Goal: Navigation & Orientation: Find specific page/section

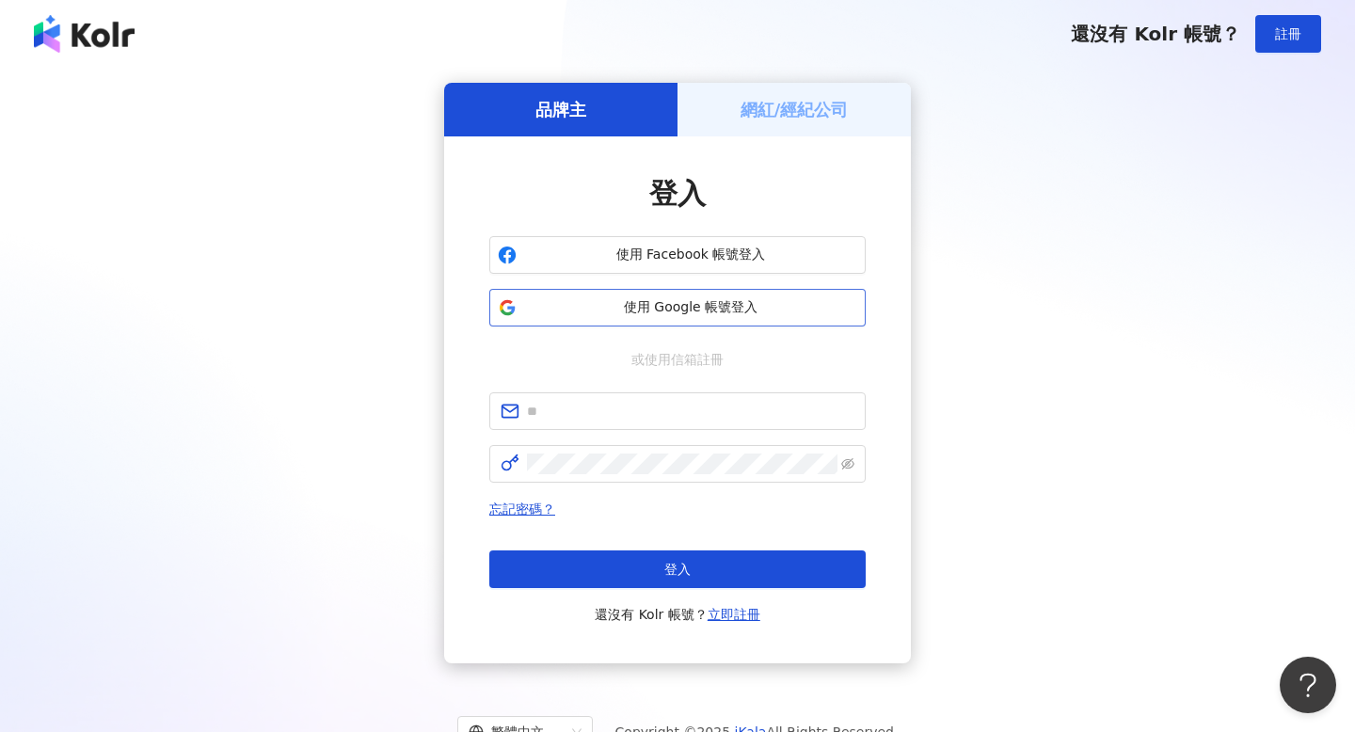
click at [607, 309] on span "使用 Google 帳號登入" at bounding box center [690, 307] width 333 height 19
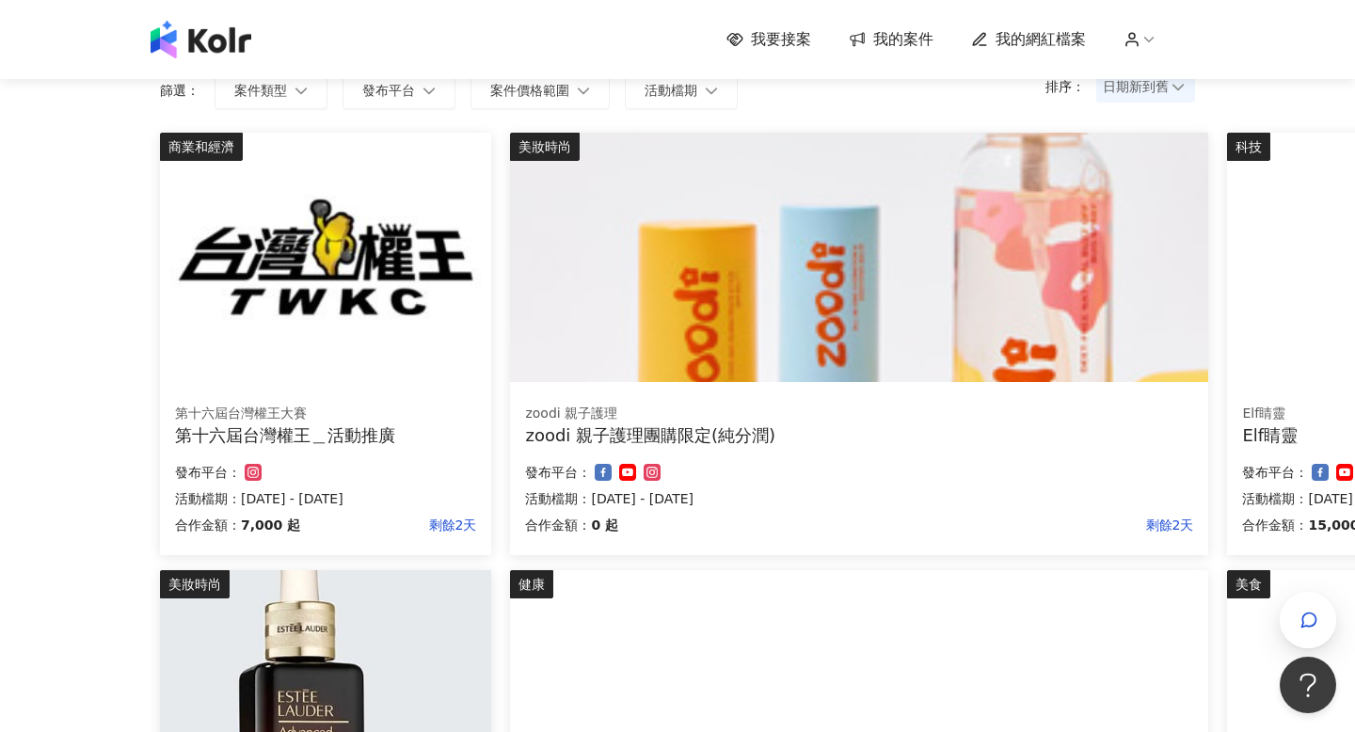
scroll to position [151, 0]
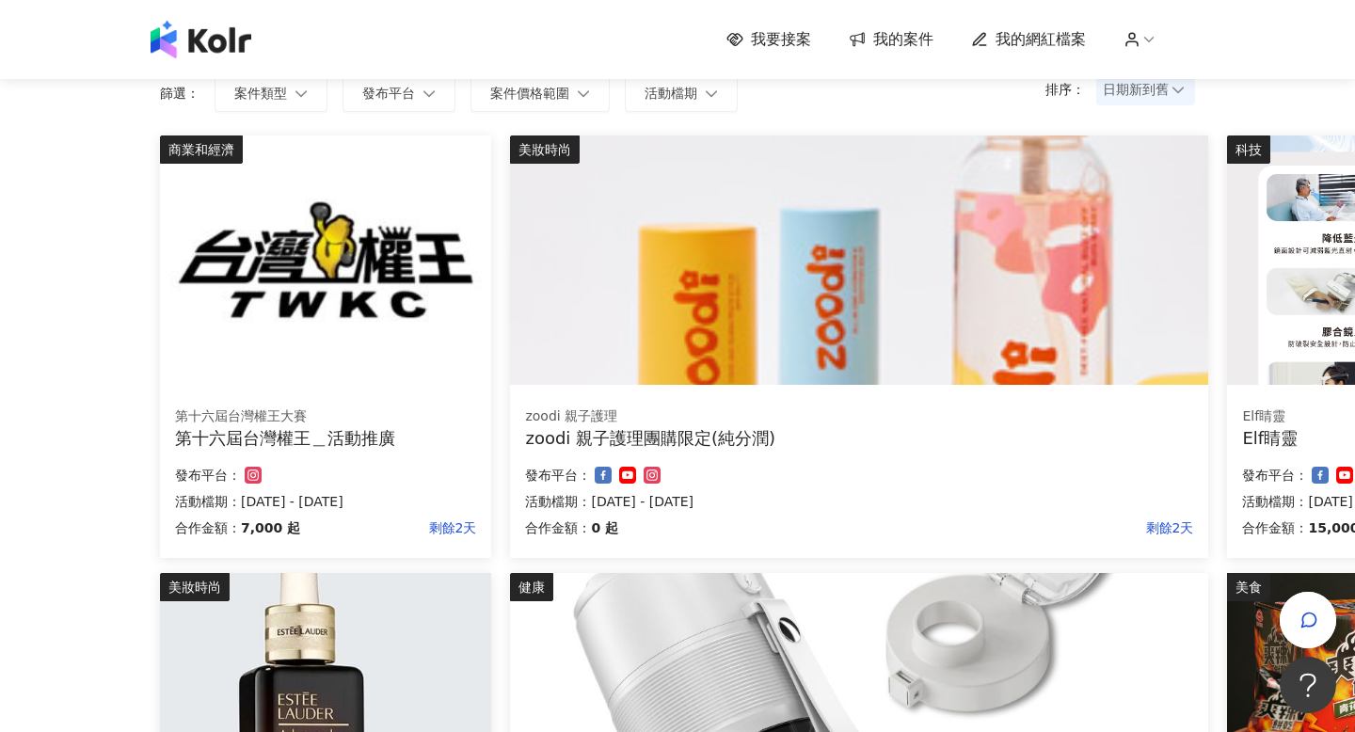
click at [372, 584] on img at bounding box center [325, 697] width 331 height 249
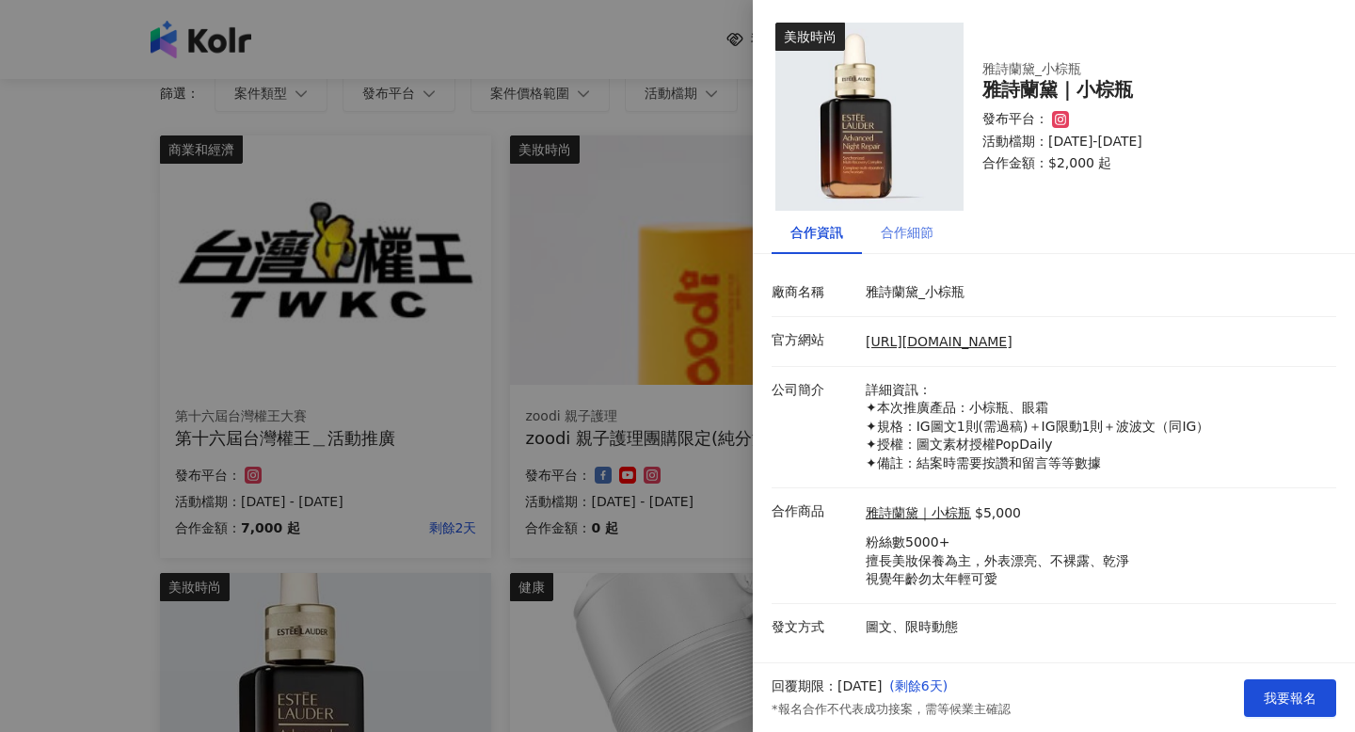
click at [917, 217] on div "合作細節" at bounding box center [907, 232] width 90 height 43
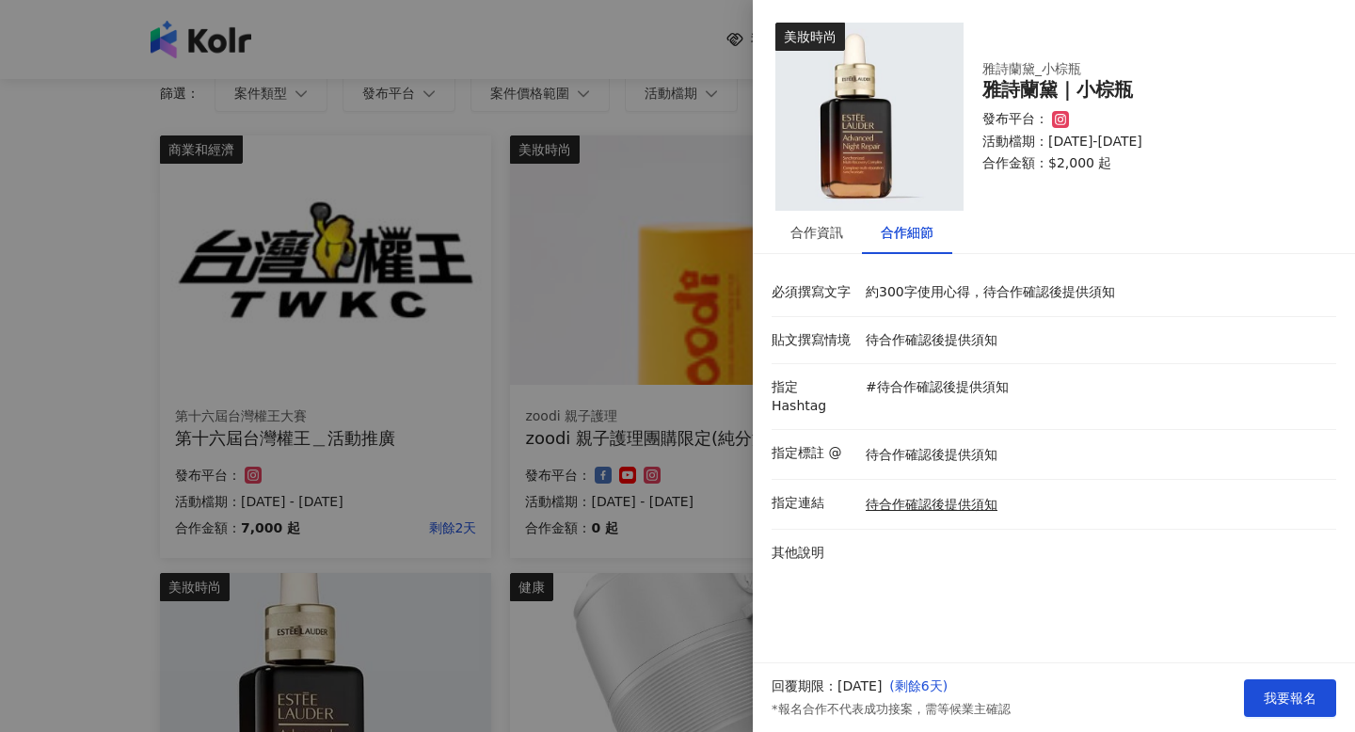
click at [691, 504] on div at bounding box center [677, 366] width 1355 height 732
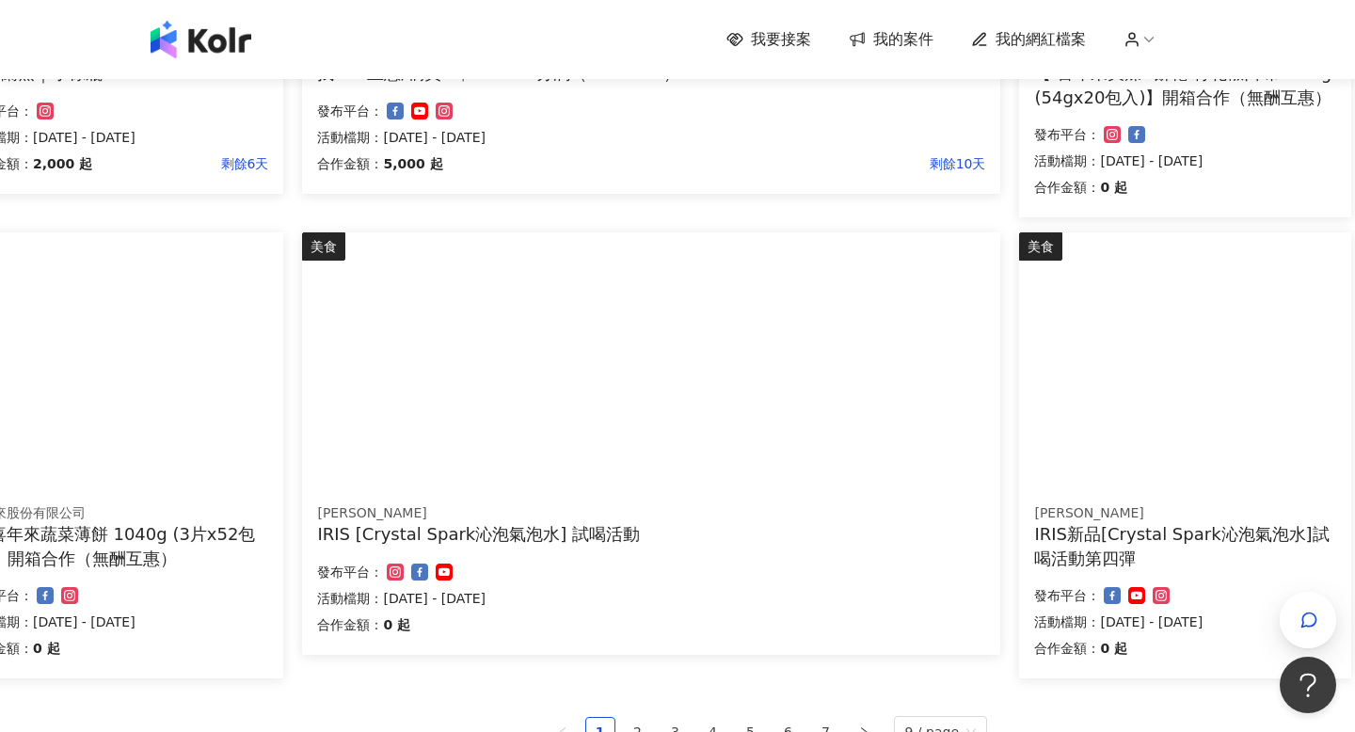
scroll to position [1254, 208]
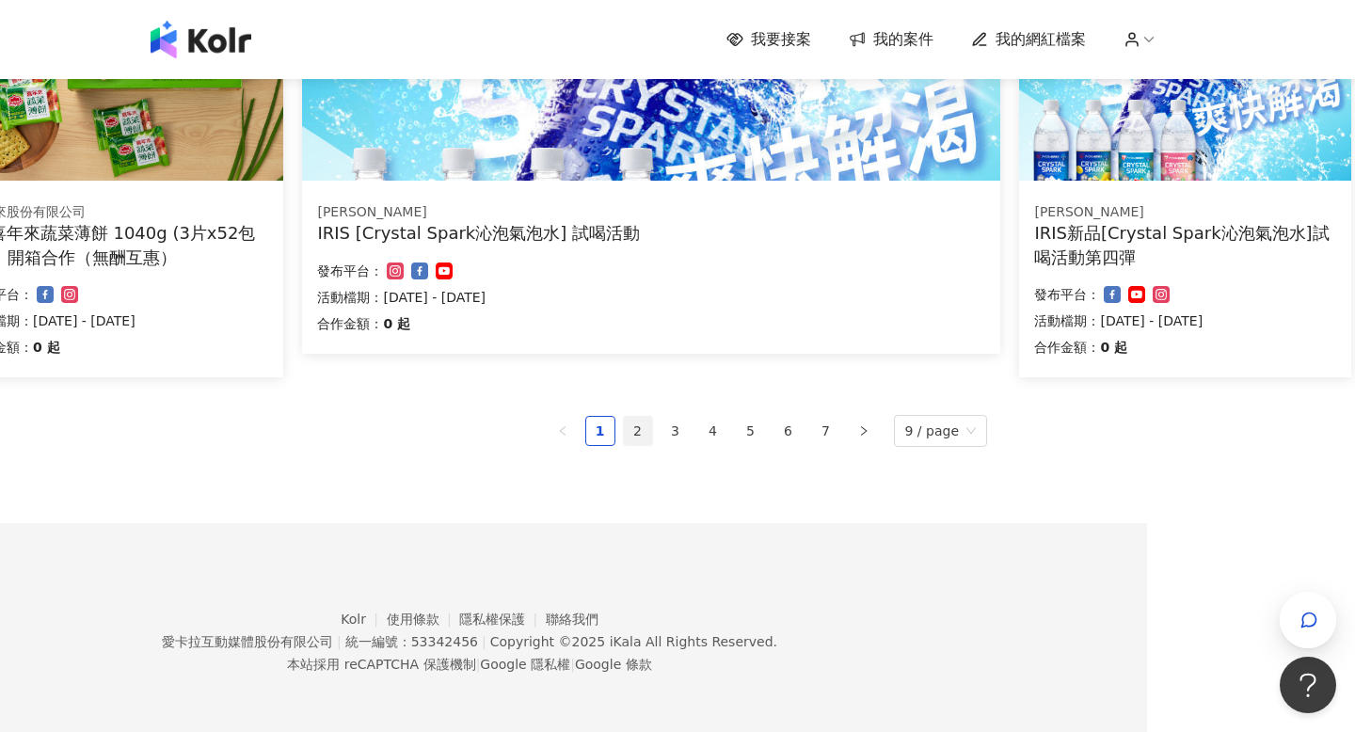
click at [639, 433] on link "2" at bounding box center [638, 431] width 28 height 28
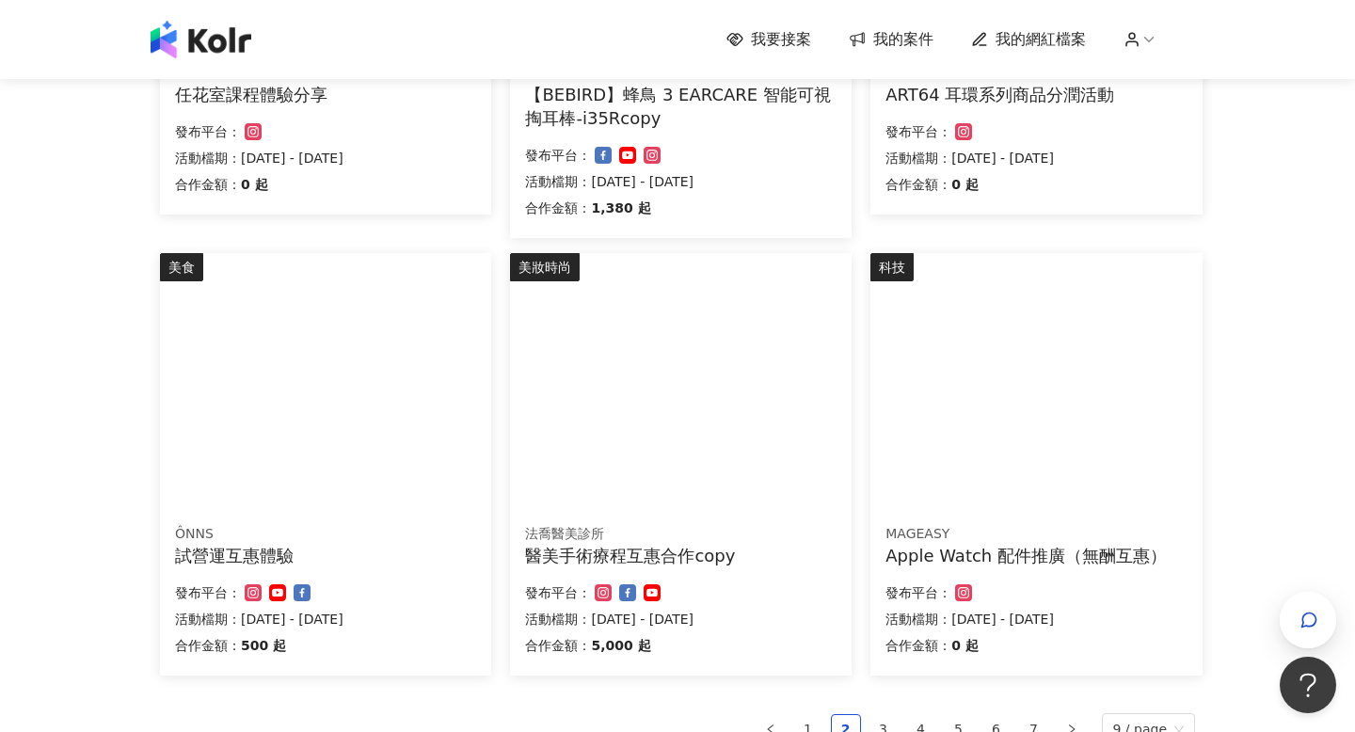
scroll to position [960, 0]
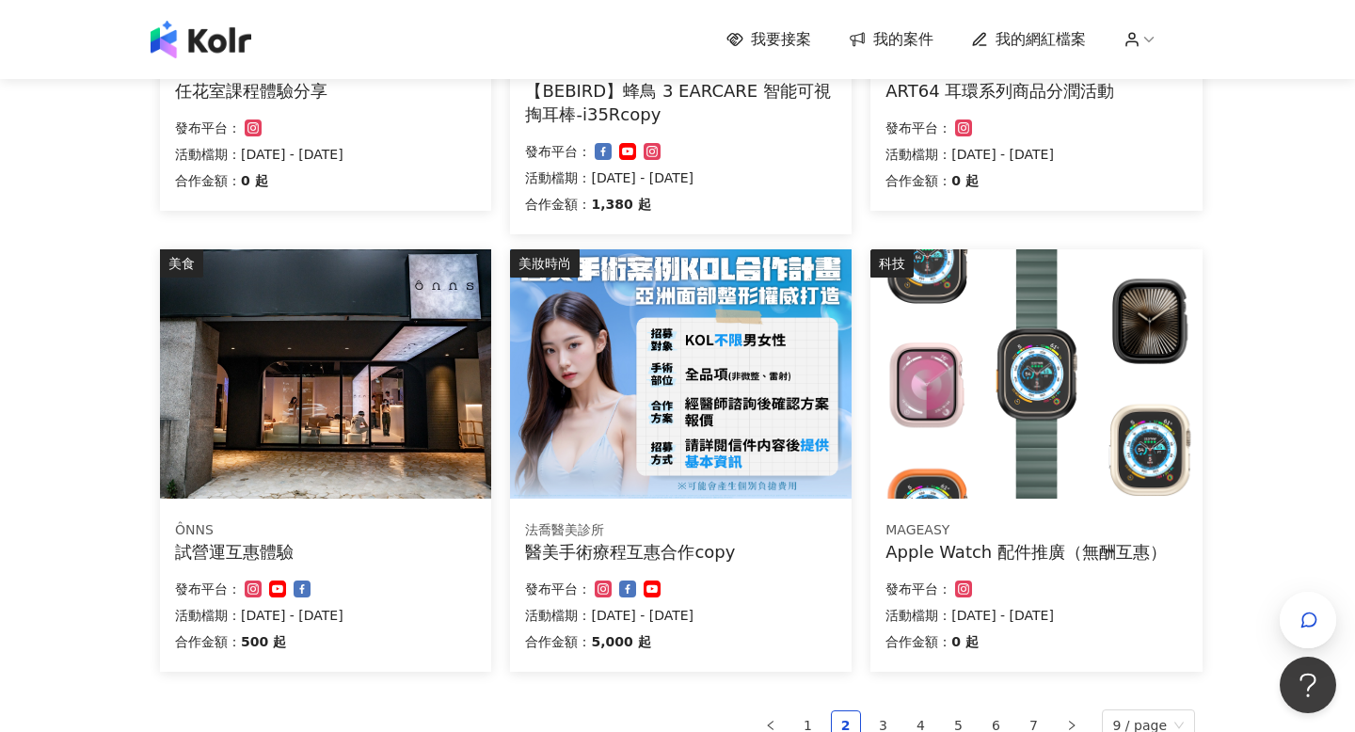
click at [349, 549] on div "試營運互惠體驗" at bounding box center [325, 552] width 301 height 24
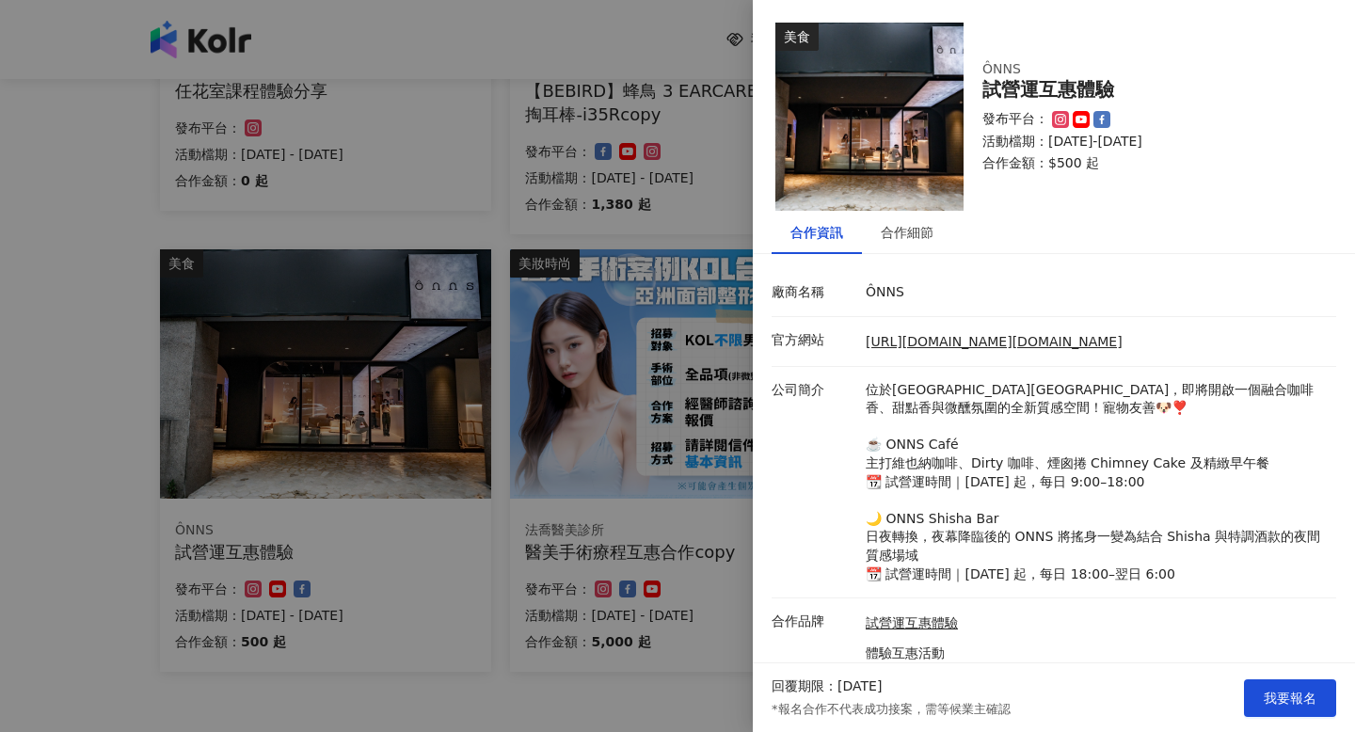
click at [351, 548] on div at bounding box center [677, 366] width 1355 height 732
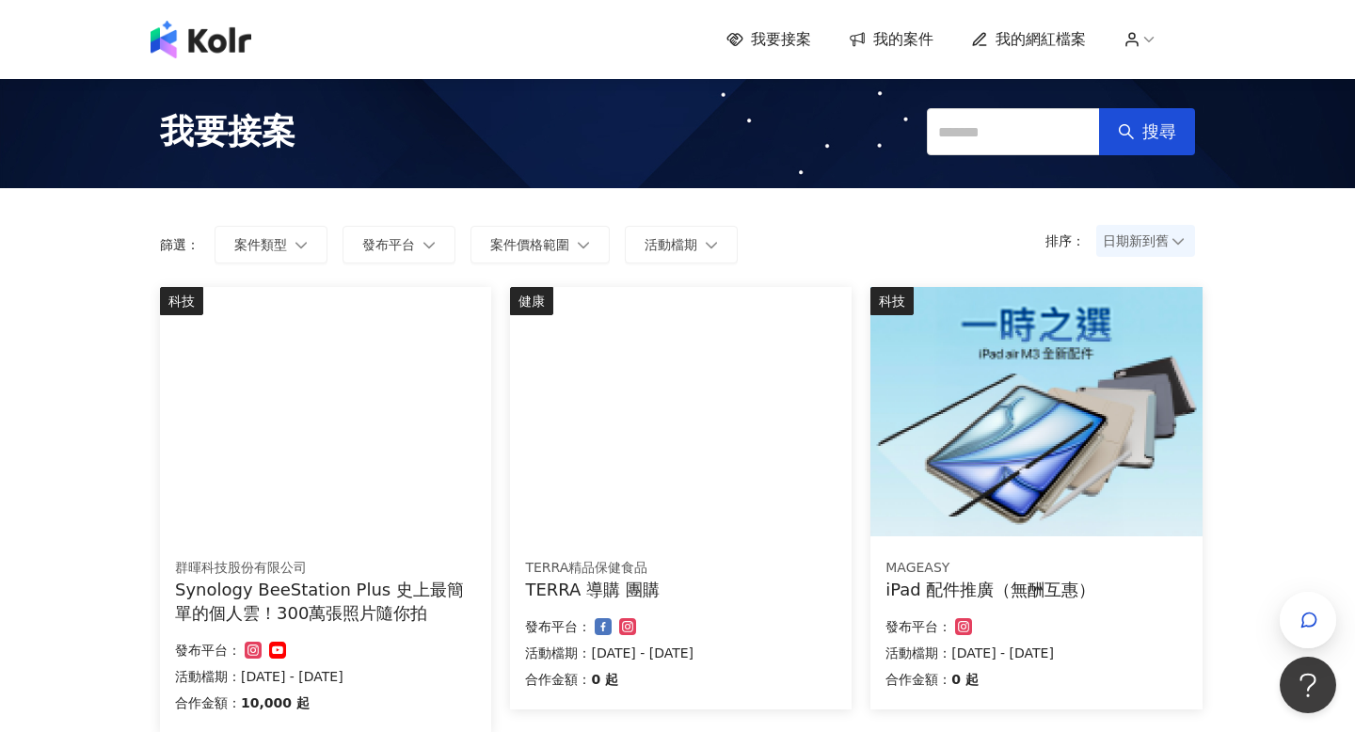
scroll to position [1254, 0]
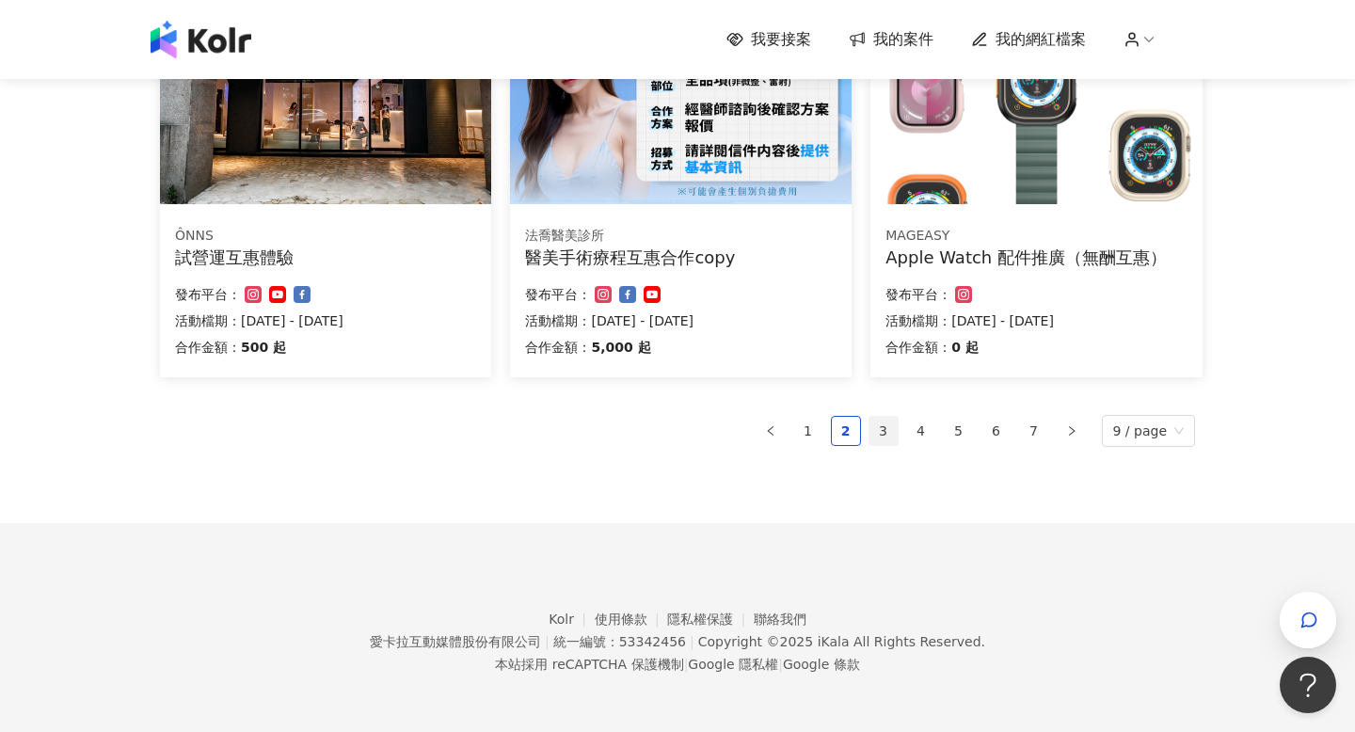
click at [875, 430] on link "3" at bounding box center [883, 431] width 28 height 28
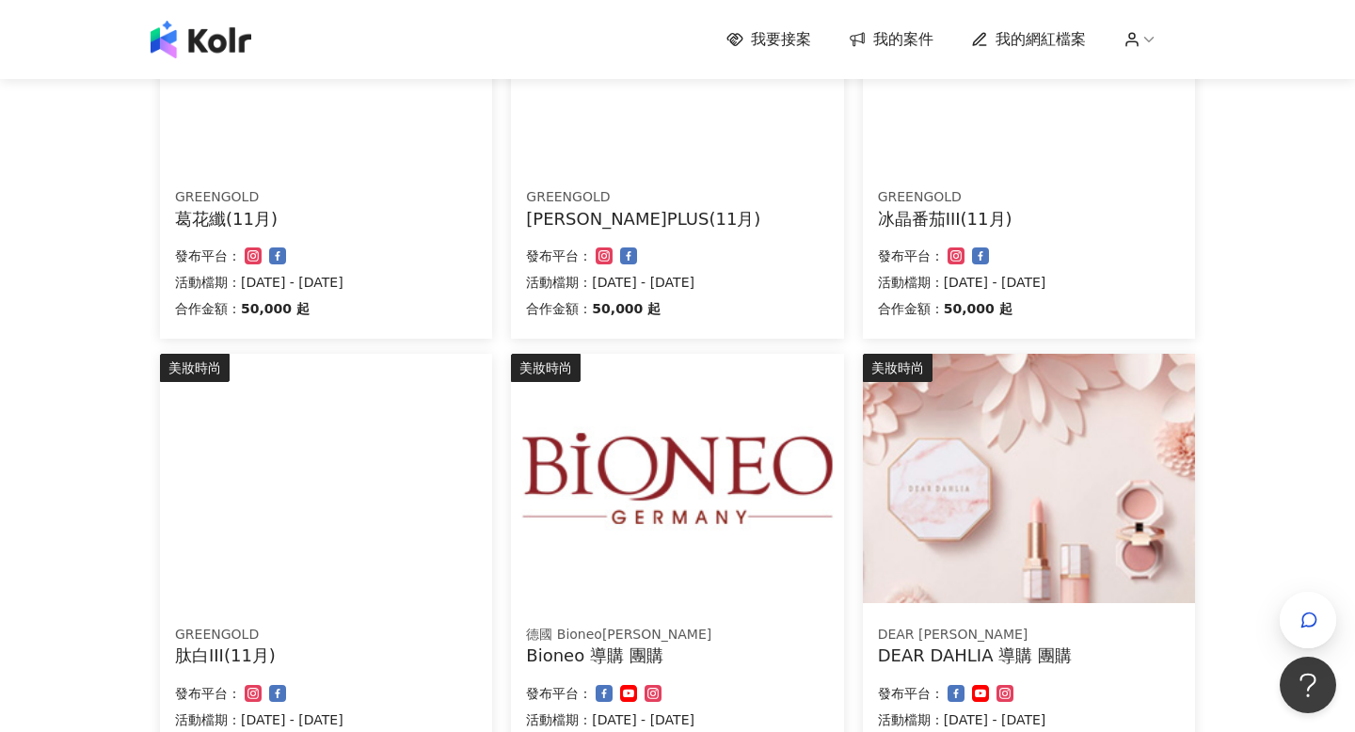
scroll to position [1230, 0]
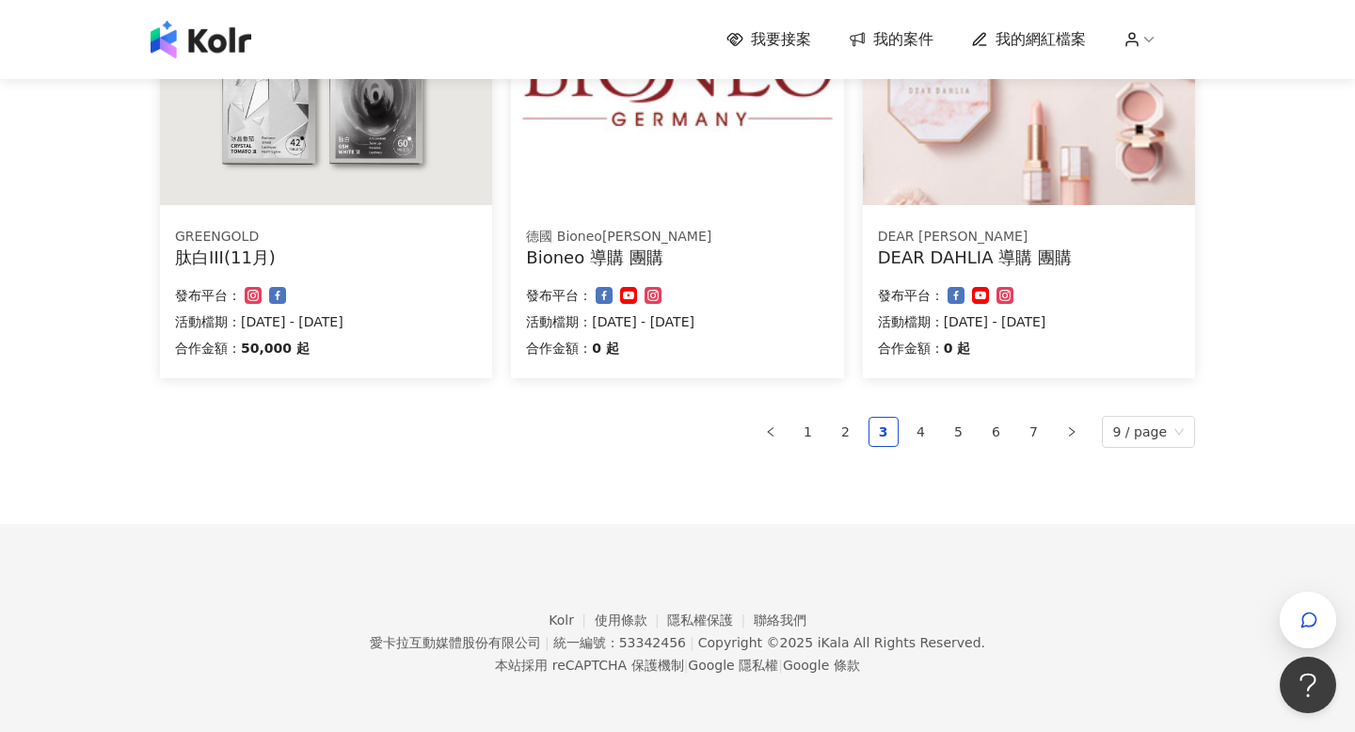
click at [918, 446] on ul "1 2 3 4 5 6 7 9 / page" at bounding box center [677, 432] width 1035 height 32
click at [922, 436] on link "4" at bounding box center [921, 432] width 28 height 28
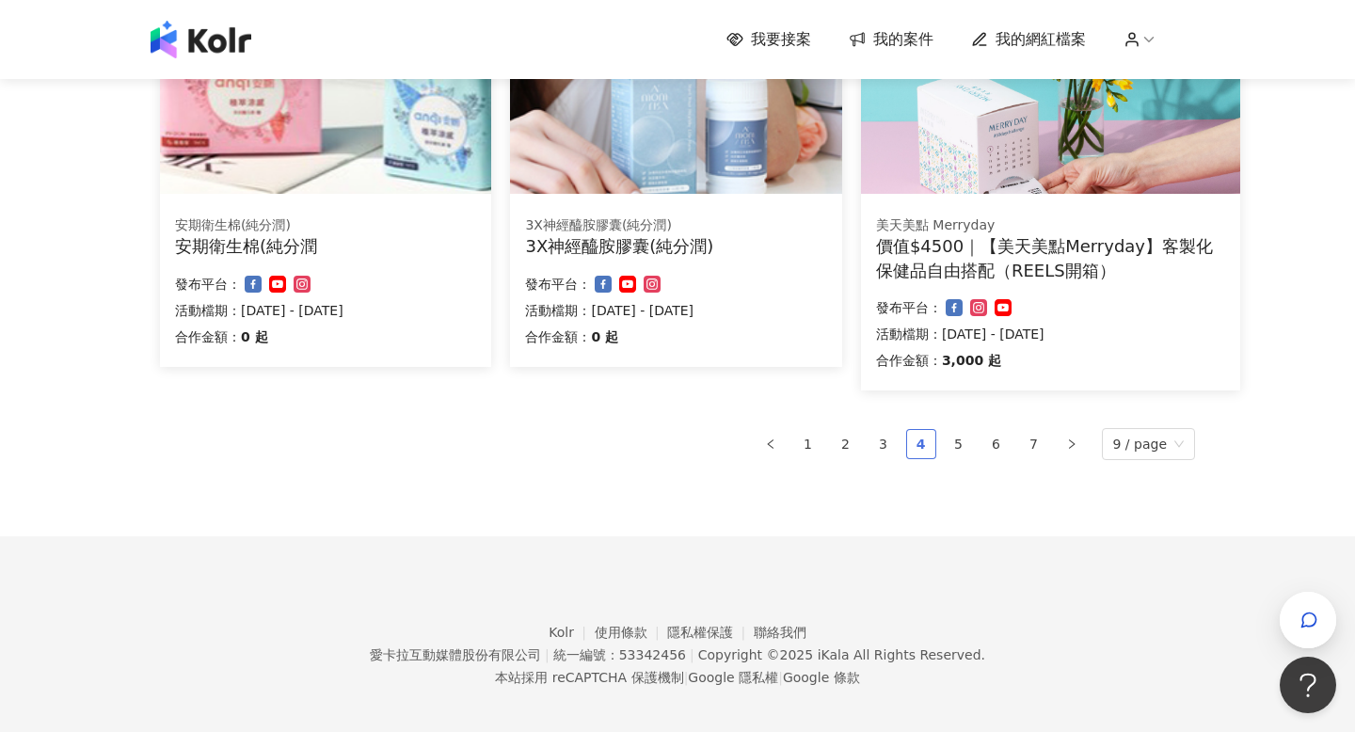
scroll to position [1254, 0]
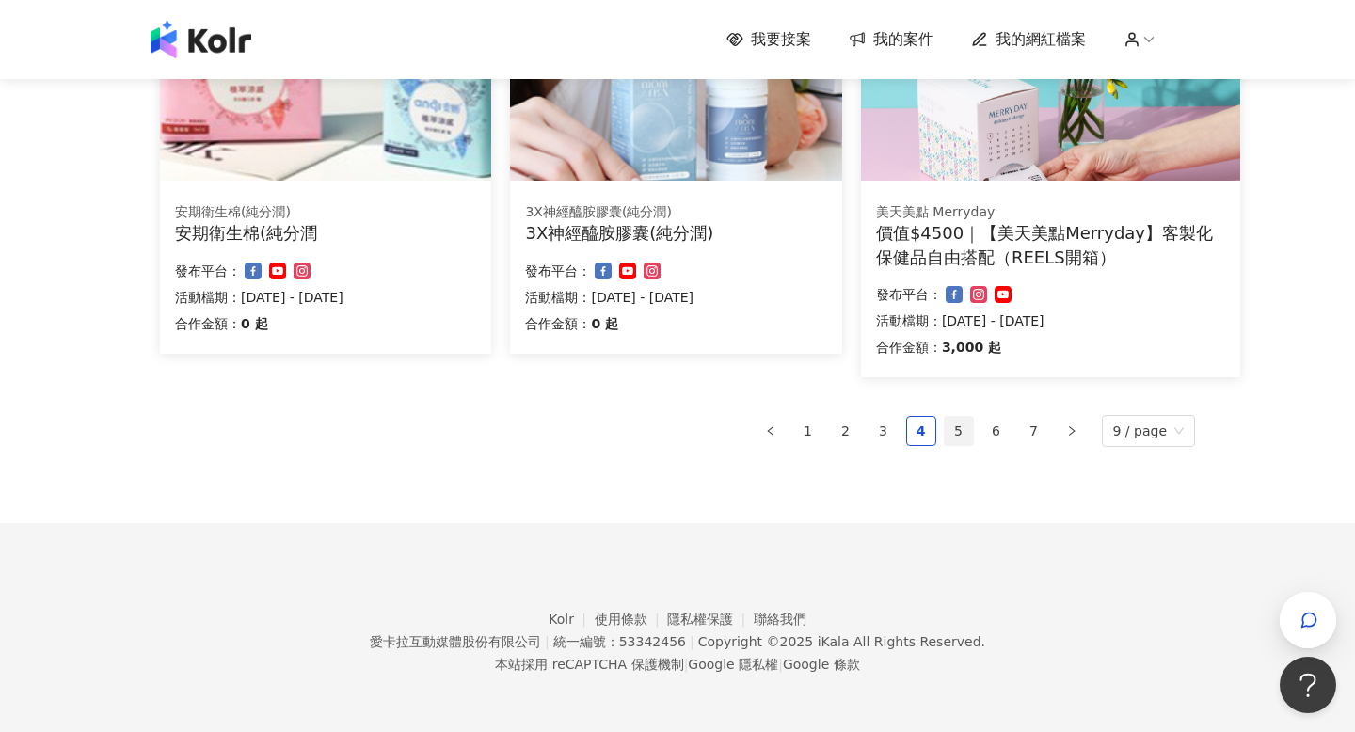
click at [964, 432] on link "5" at bounding box center [959, 431] width 28 height 28
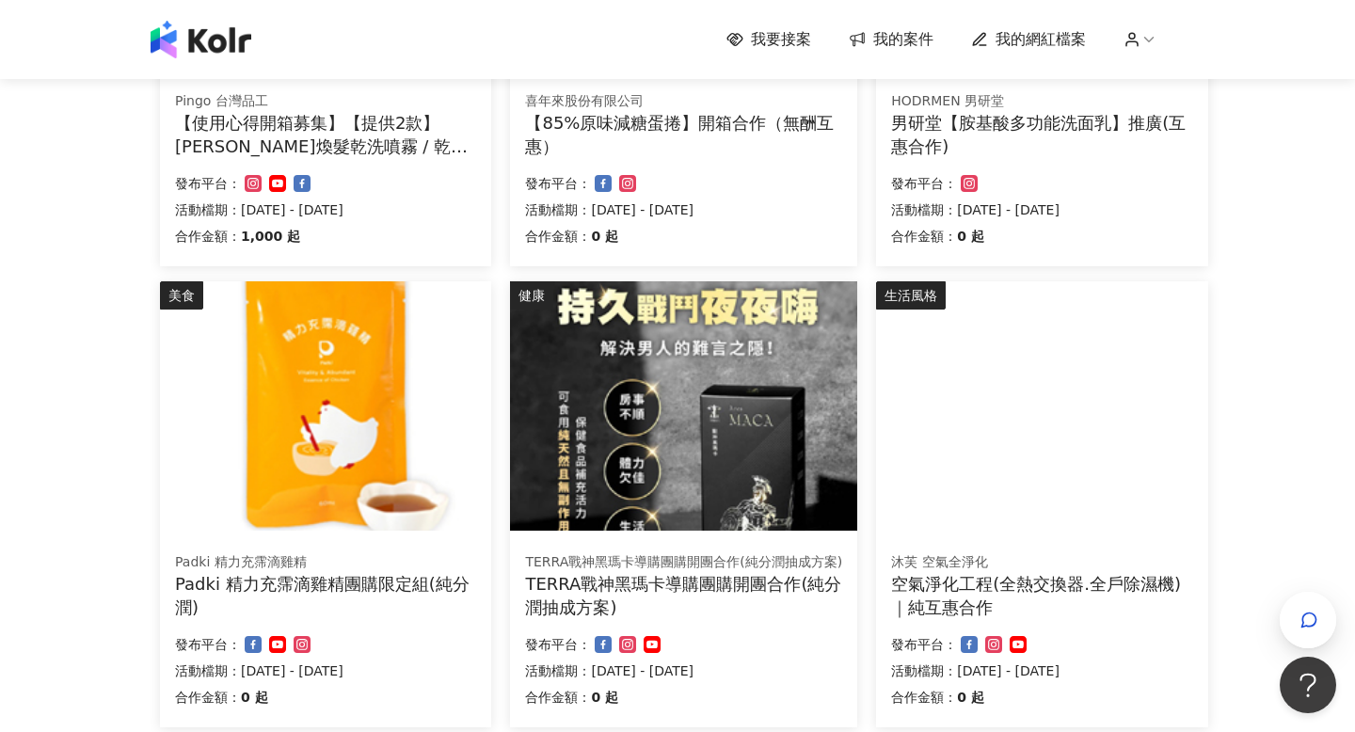
scroll to position [1278, 0]
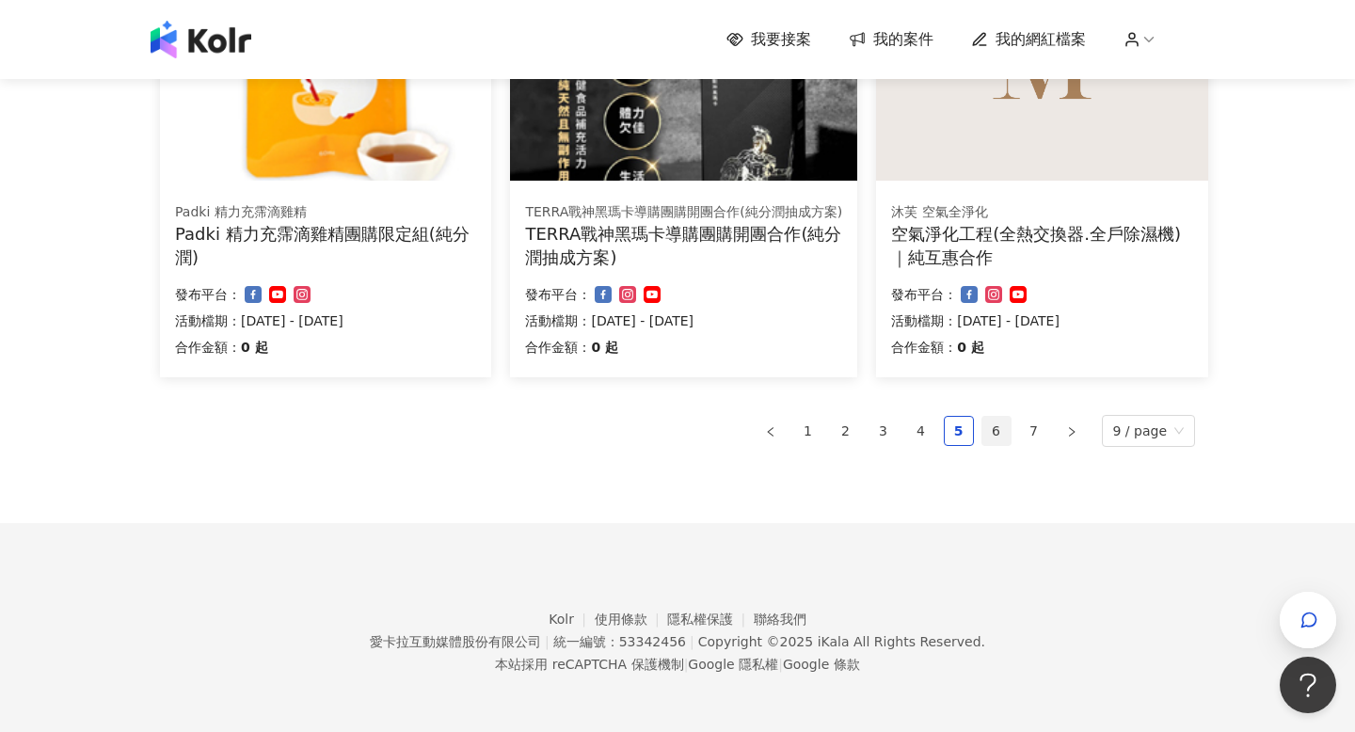
click at [1002, 430] on link "6" at bounding box center [996, 431] width 28 height 28
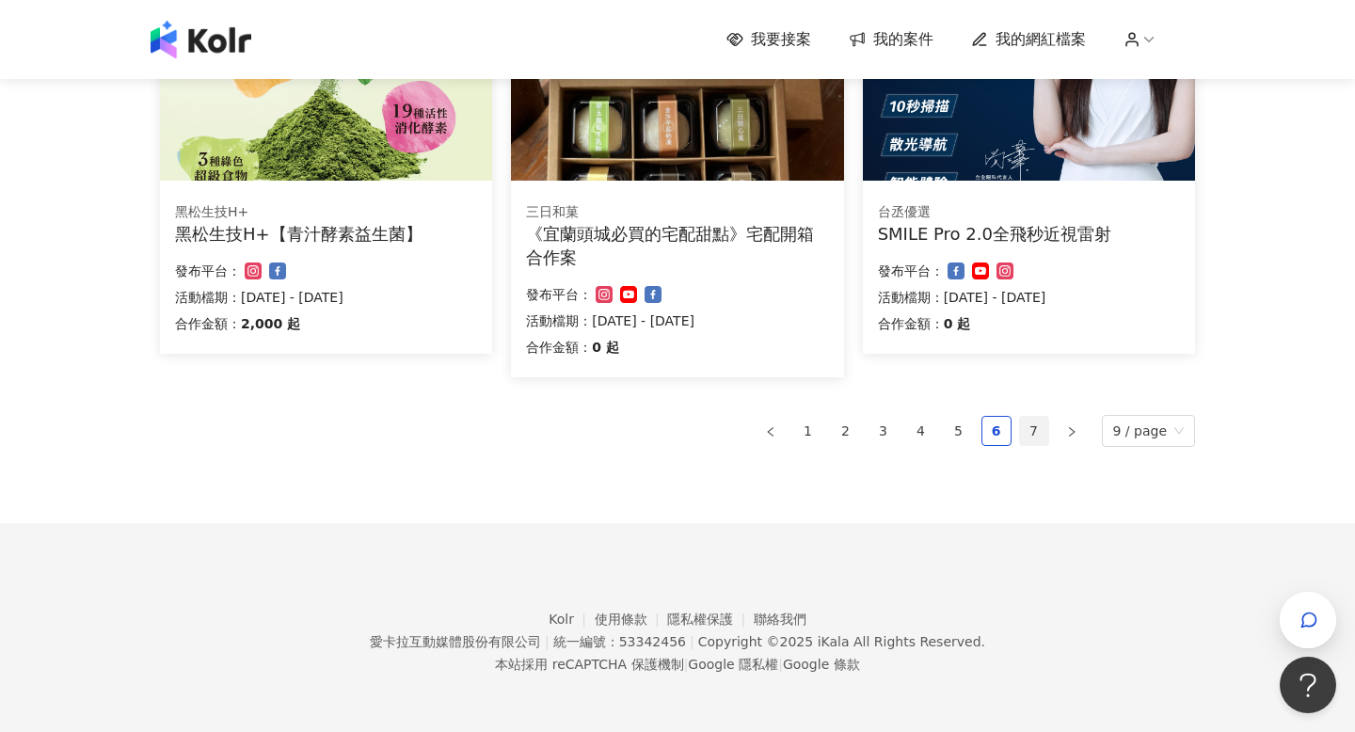
click at [1038, 418] on link "7" at bounding box center [1034, 431] width 28 height 28
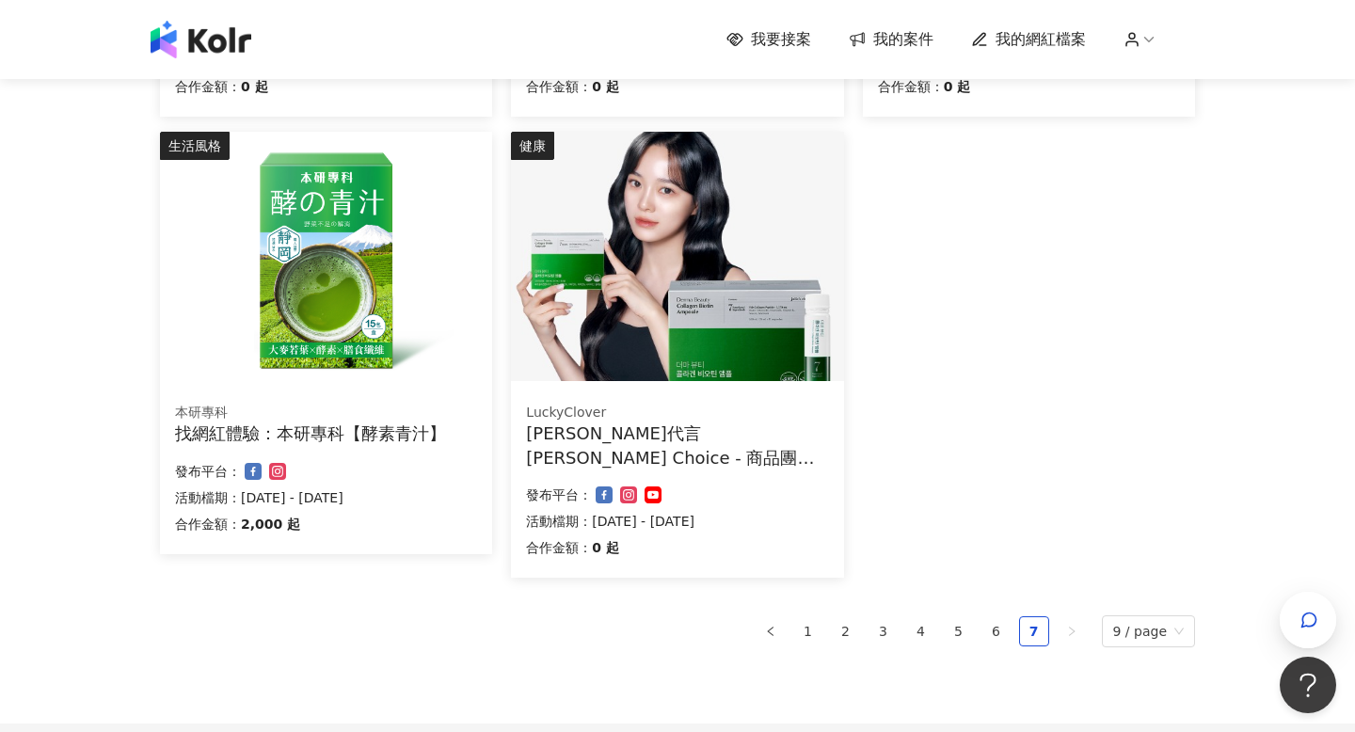
scroll to position [793, 0]
